Goal: Book appointment/travel/reservation

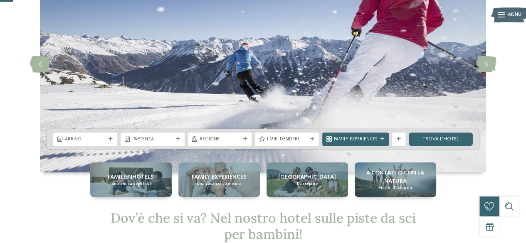
scroll to position [83, 0]
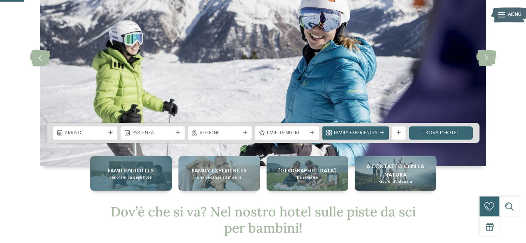
click at [153, 177] on div "Familienhotels Panoramica degli hotel" at bounding box center [131, 173] width 82 height 35
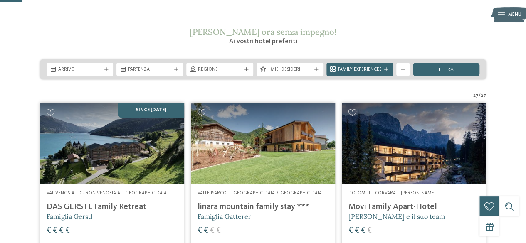
scroll to position [125, 0]
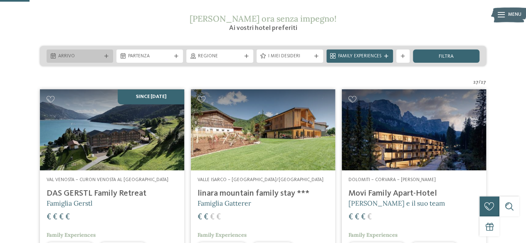
click at [82, 60] on span "Arrivo" at bounding box center [79, 56] width 43 height 7
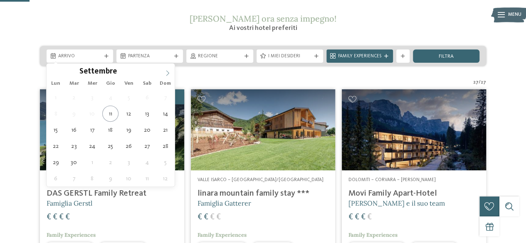
click at [171, 75] on span at bounding box center [168, 71] width 14 height 14
click at [170, 75] on icon at bounding box center [168, 73] width 6 height 6
type div "27.12.2025"
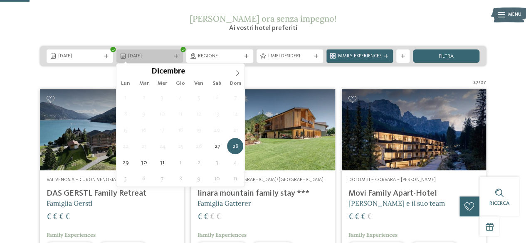
click at [174, 60] on div "28.12.2025" at bounding box center [150, 56] width 67 height 13
type input "****"
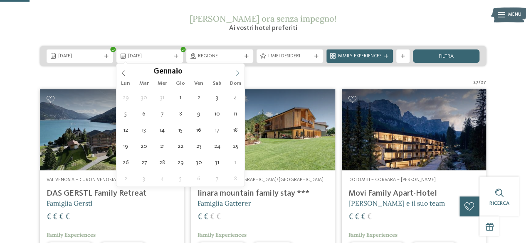
click at [235, 74] on icon at bounding box center [238, 73] width 6 height 6
type div "04.01.2026"
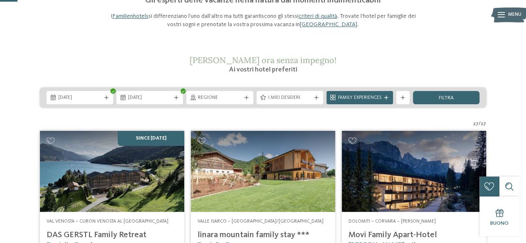
scroll to position [0, 0]
